Goal: Task Accomplishment & Management: Use online tool/utility

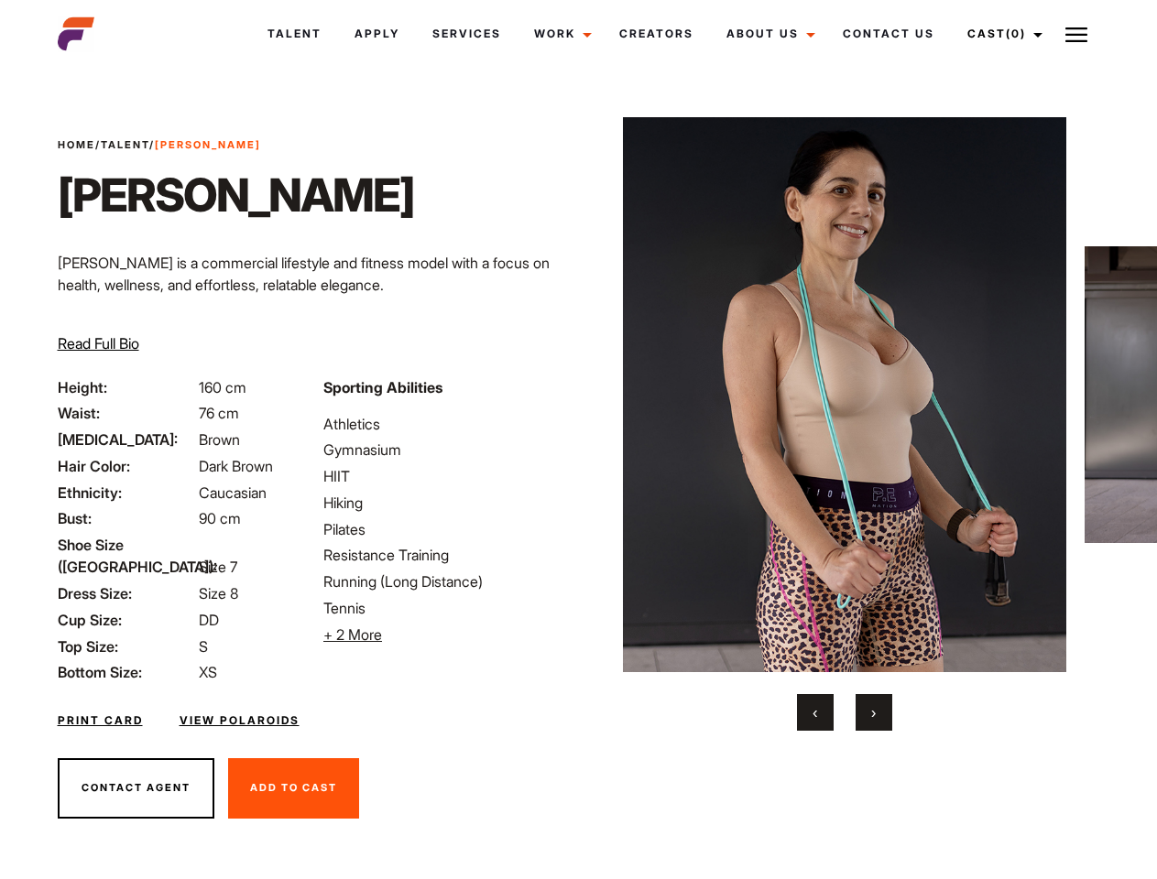
click at [999, 34] on link "Cast (0)" at bounding box center [1002, 33] width 103 height 49
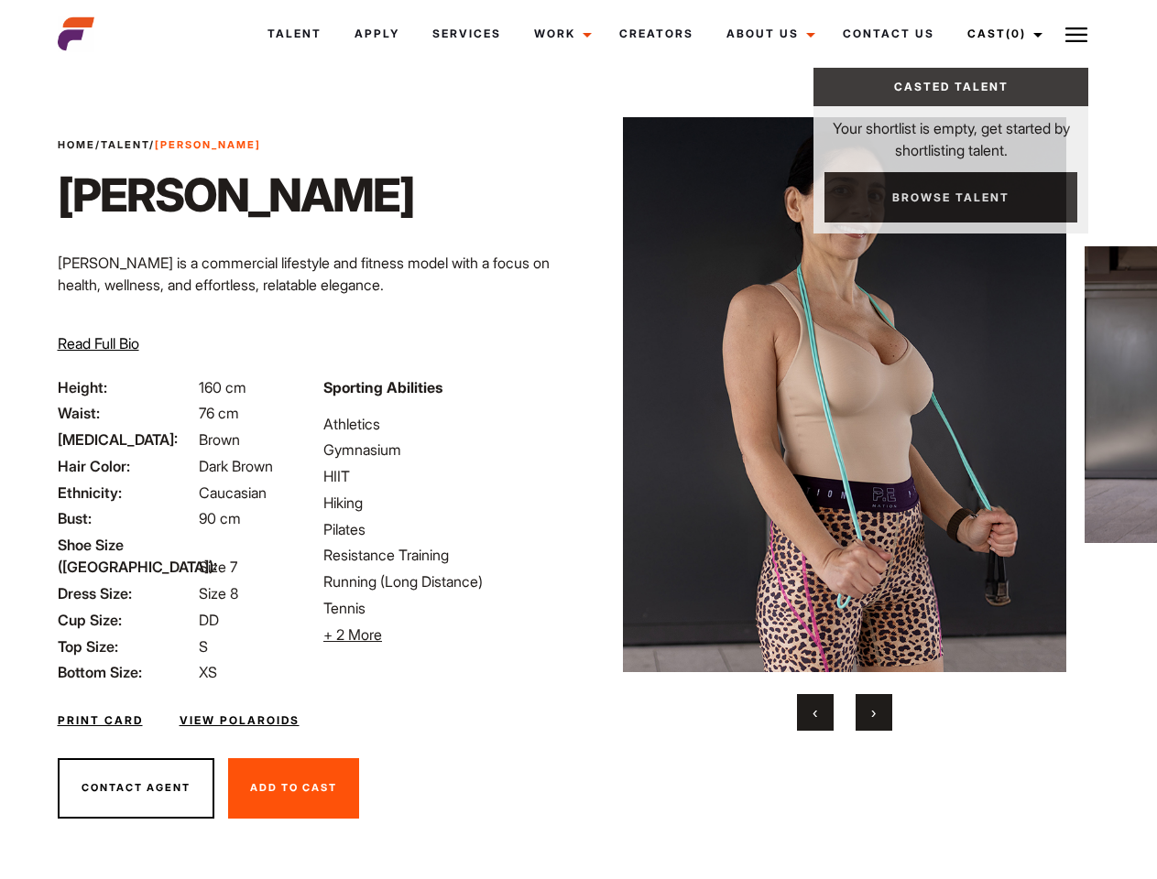
click at [1076, 34] on img at bounding box center [1076, 35] width 22 height 22
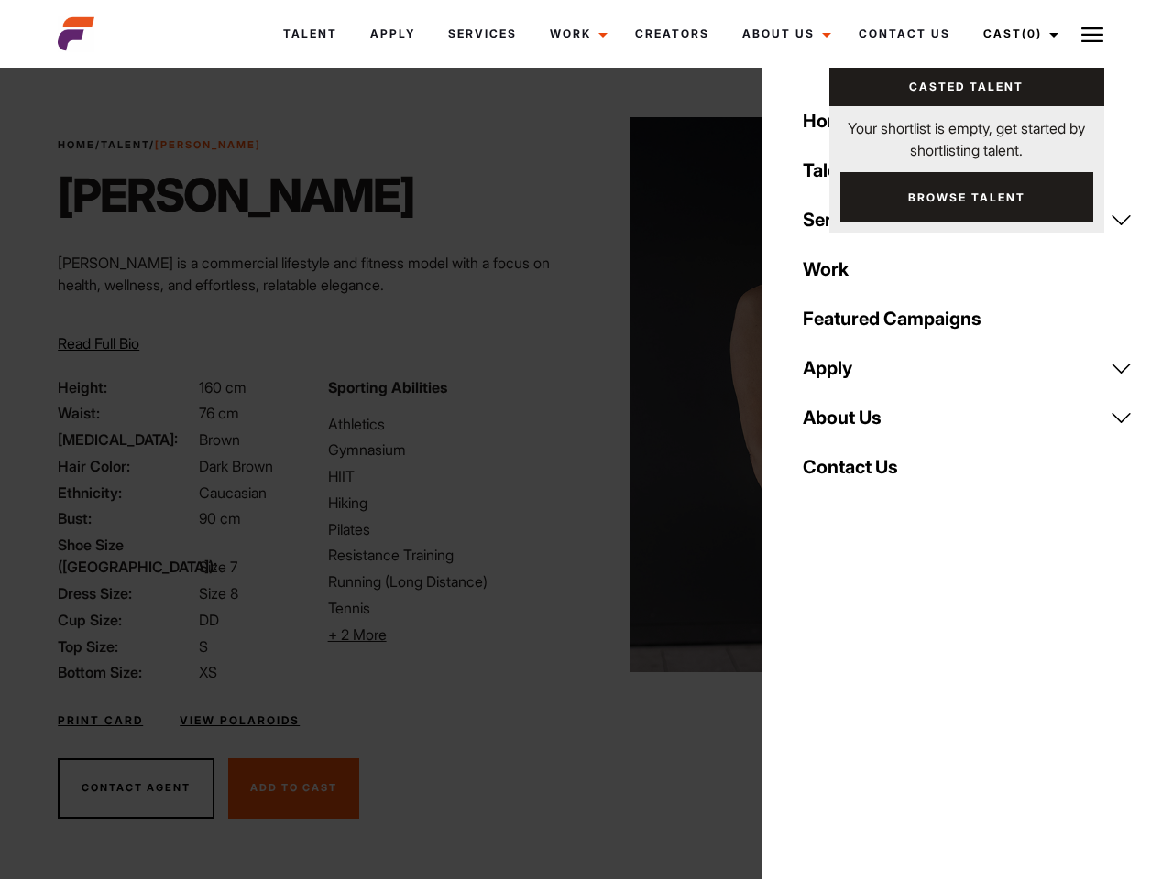
click at [445, 635] on li "+ 2 More Hide More" at bounding box center [451, 635] width 247 height 22
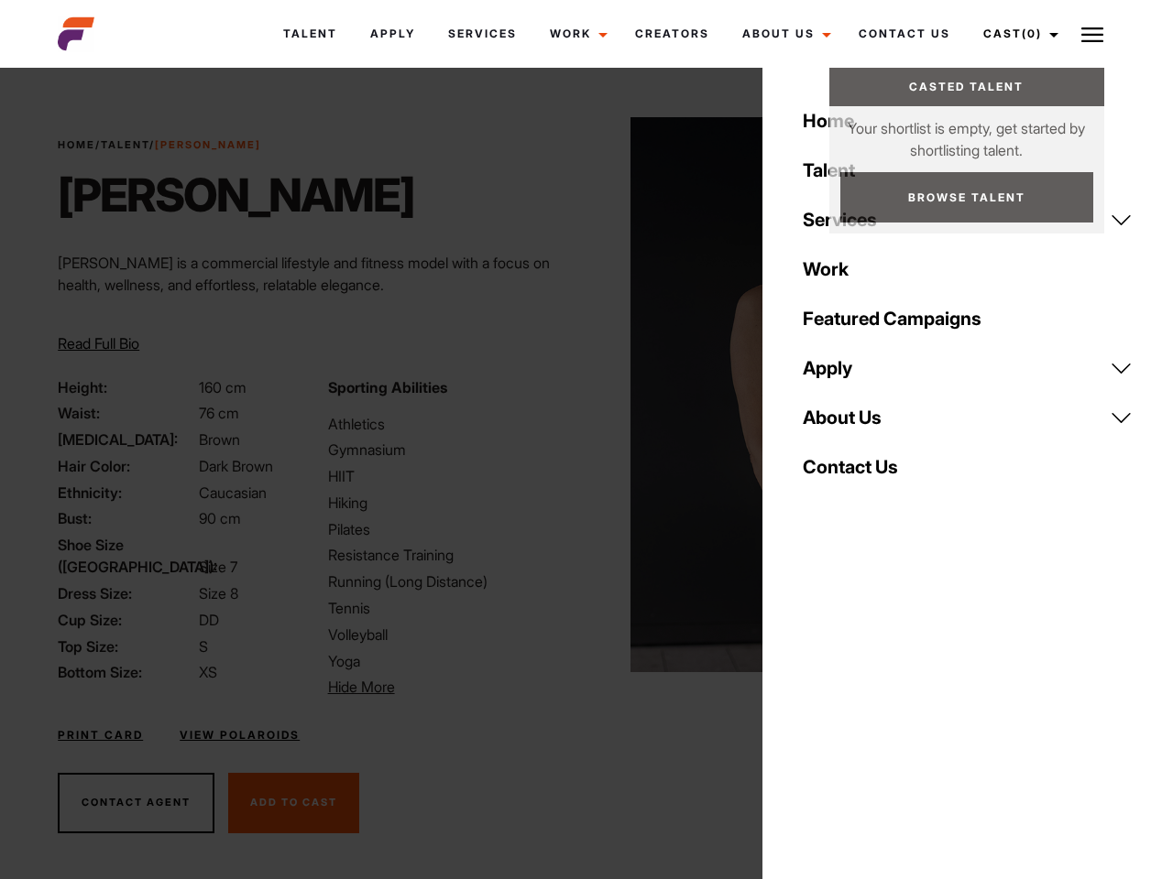
click at [844, 424] on img at bounding box center [852, 394] width 444 height 555
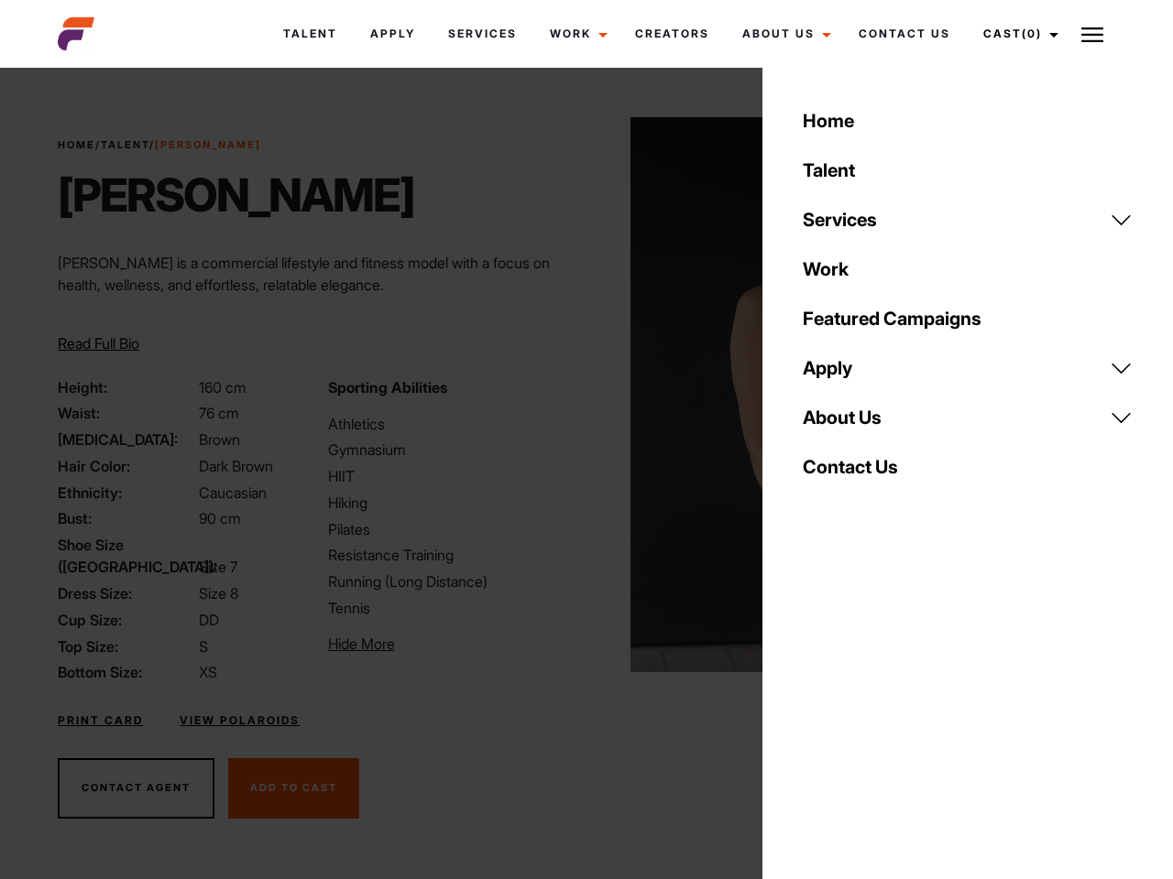
click at [578, 395] on div "Sporting Abilities Athletics Gymnasium HIIT Hiking Pilates Resistance Training …" at bounding box center [451, 530] width 269 height 308
click at [815, 713] on div "Home Talent Services Talent Casting Photography Videography Creative Hair and M…" at bounding box center [967, 439] width 410 height 879
click at [874, 713] on div "Home Talent Services Talent Casting Photography Videography Creative Hair and M…" at bounding box center [967, 439] width 410 height 879
